Goal: Use online tool/utility: Utilize a website feature to perform a specific function

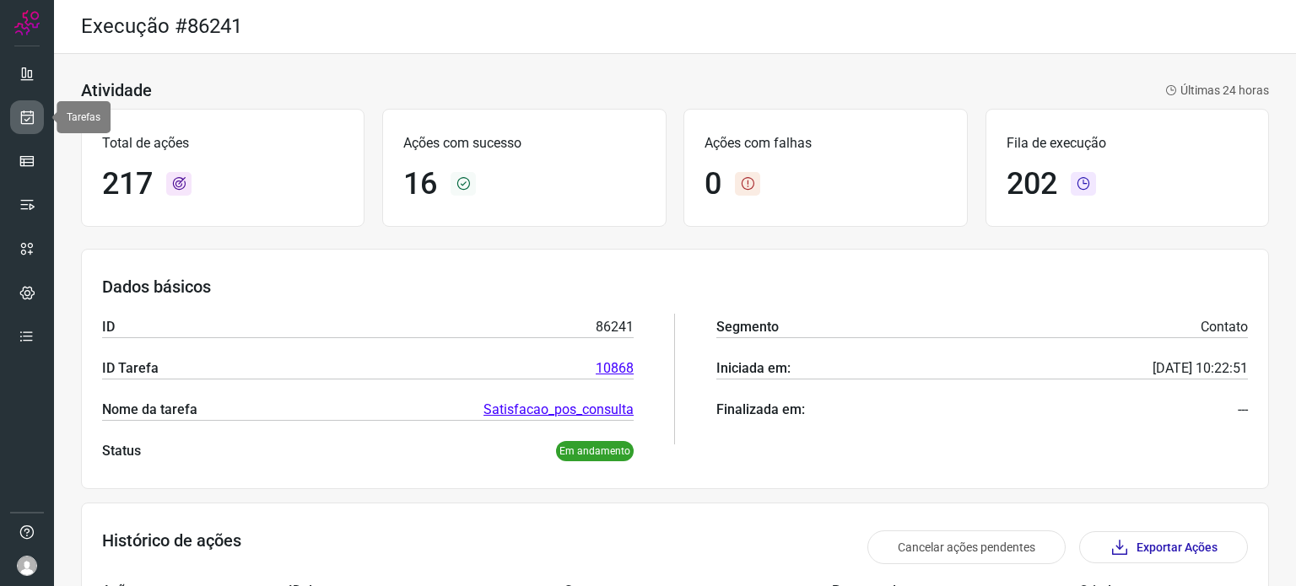
click at [31, 128] on link at bounding box center [27, 117] width 34 height 34
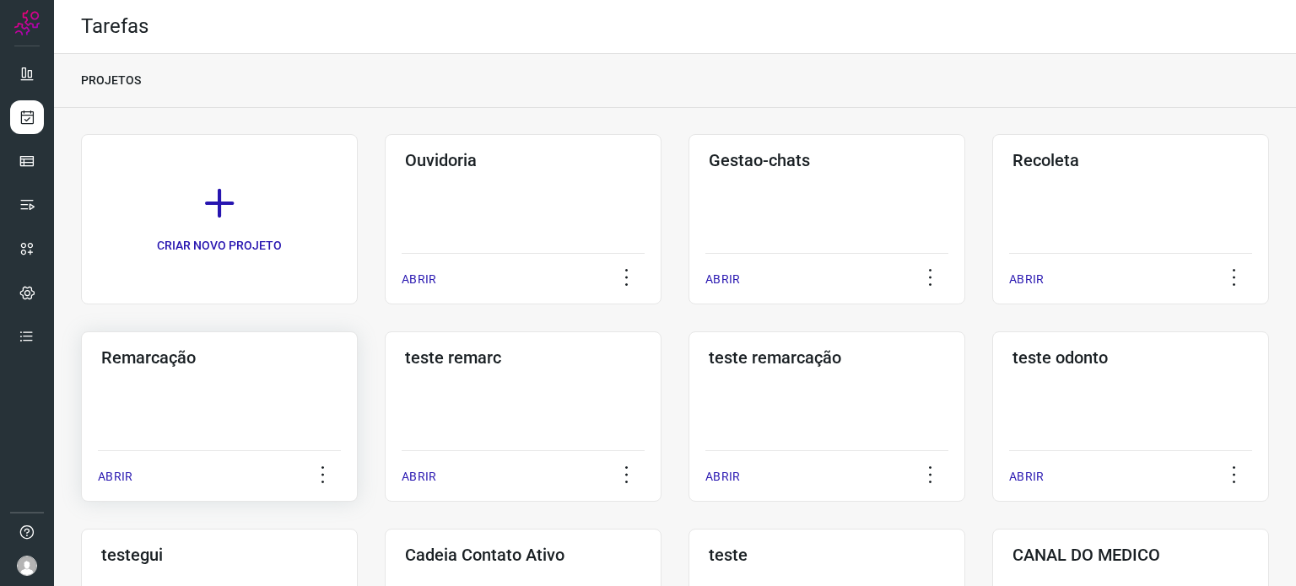
scroll to position [337, 0]
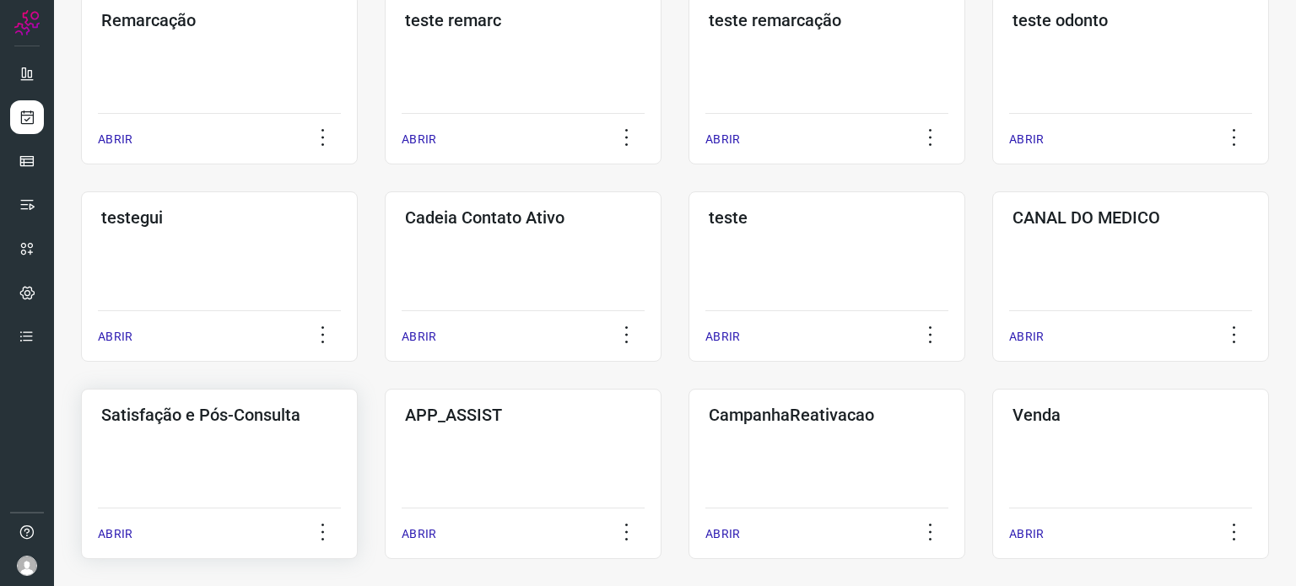
click at [190, 436] on div "Satisfação e Pós-Consulta ABRIR" at bounding box center [219, 474] width 277 height 170
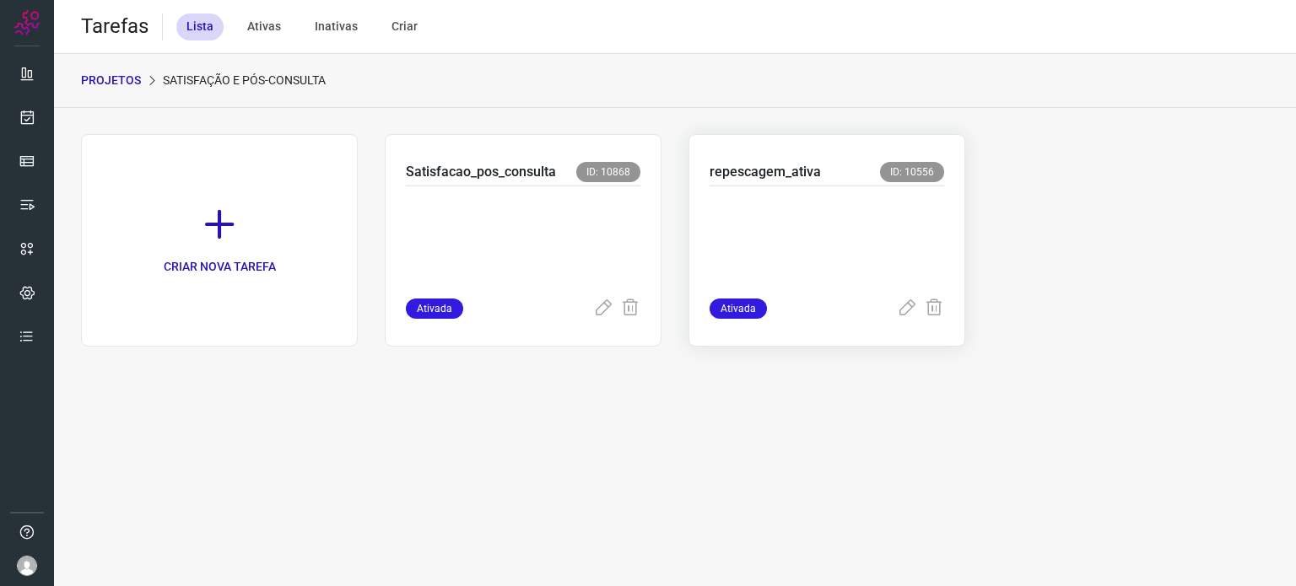
click at [840, 198] on p at bounding box center [826, 239] width 234 height 84
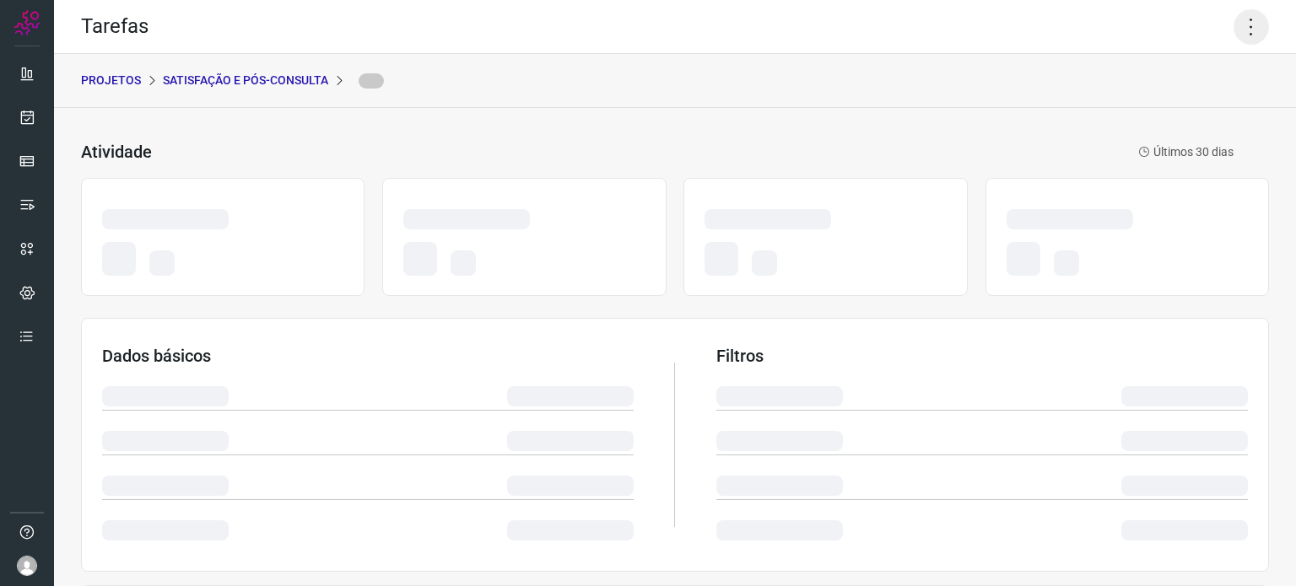
click at [1234, 26] on icon at bounding box center [1250, 26] width 35 height 35
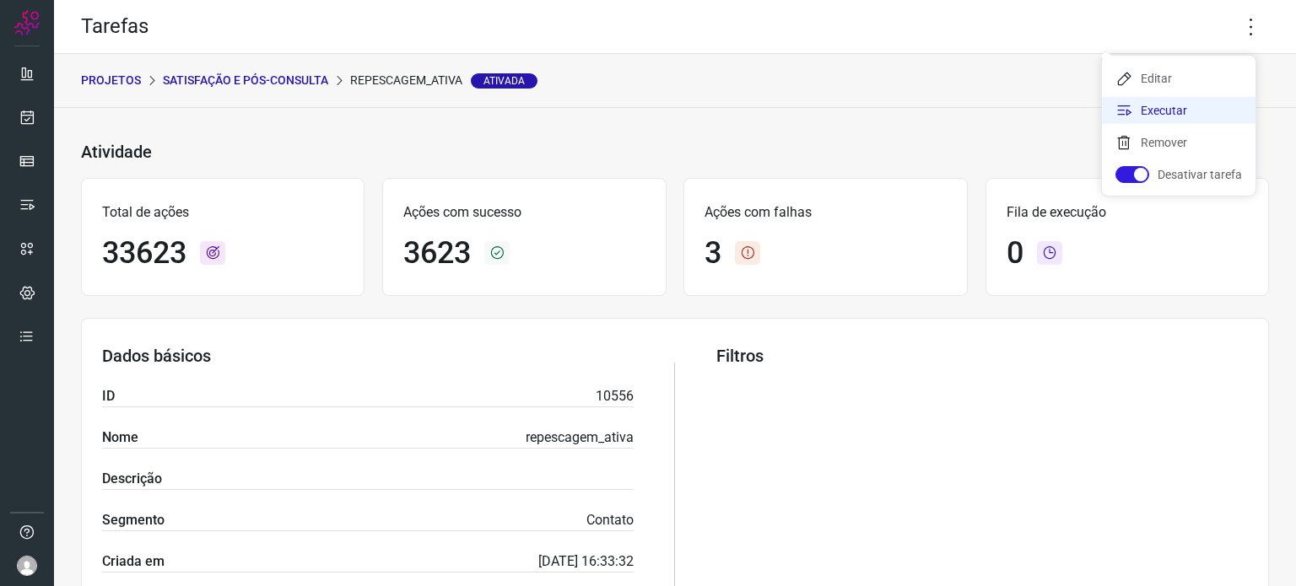
click at [1147, 105] on li "Executar" at bounding box center [1179, 110] width 154 height 27
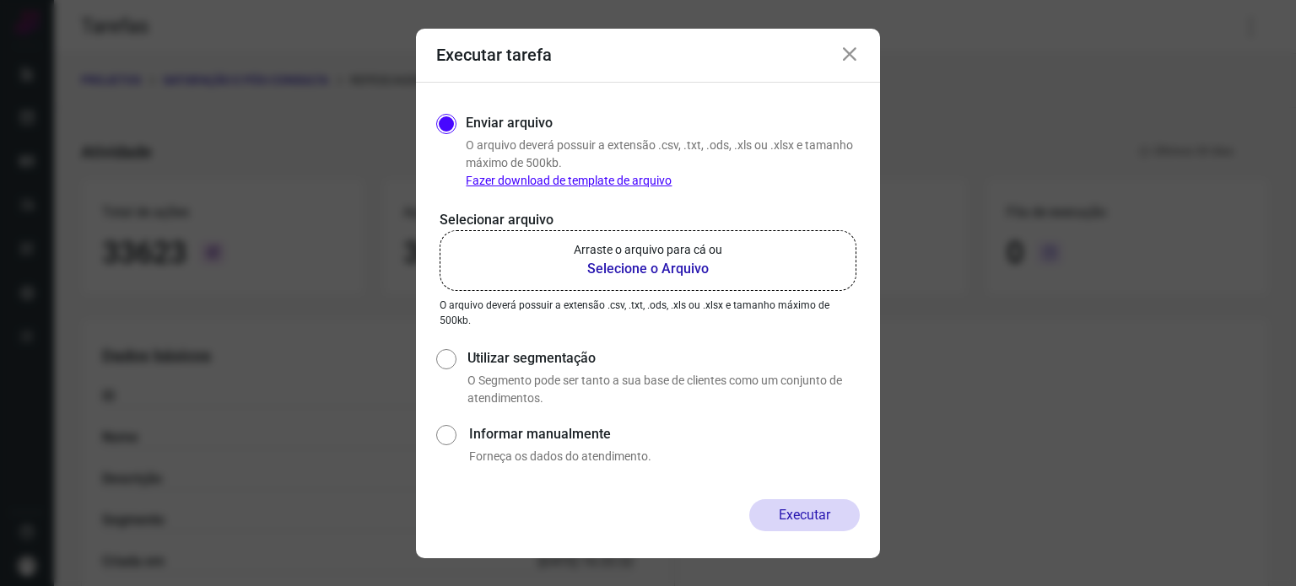
click at [611, 251] on p "Arraste o arquivo para cá ou" at bounding box center [648, 250] width 148 height 18
click at [0, 0] on input "Arraste o arquivo para cá ou Selecione o Arquivo" at bounding box center [0, 0] width 0 height 0
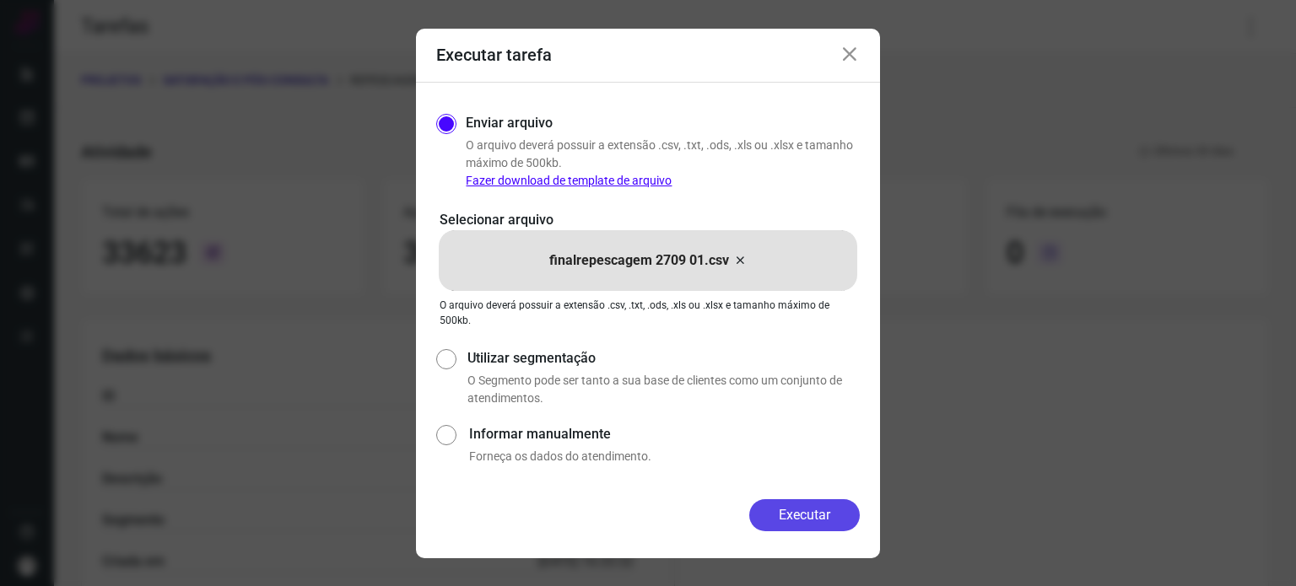
click at [788, 515] on button "Executar" at bounding box center [804, 515] width 110 height 32
